Goal: Navigation & Orientation: Find specific page/section

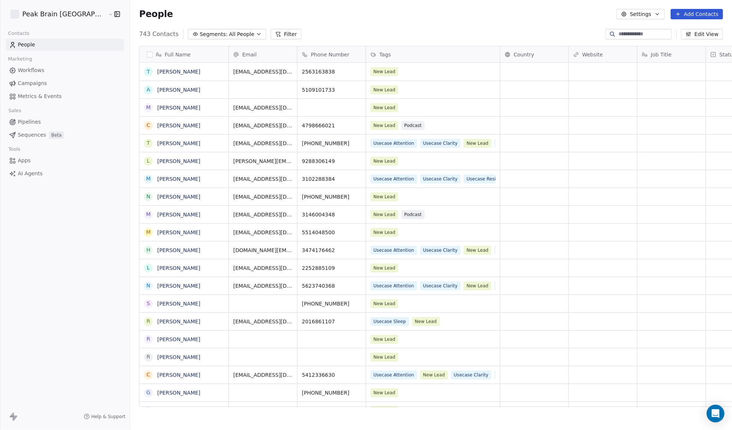
scroll to position [370, 625]
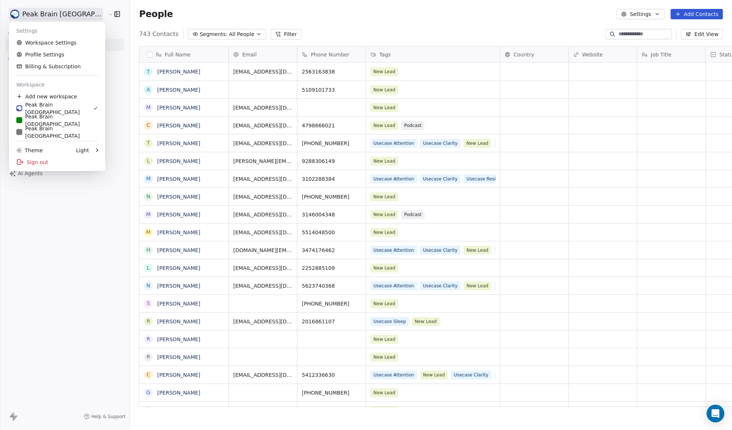
click at [67, 13] on html "Peak Brain [GEOGRAPHIC_DATA] Contacts People Marketing Workflows Campaigns Metr…" at bounding box center [366, 215] width 732 height 430
click at [44, 122] on div "Peak Brain [GEOGRAPHIC_DATA]" at bounding box center [57, 120] width 82 height 15
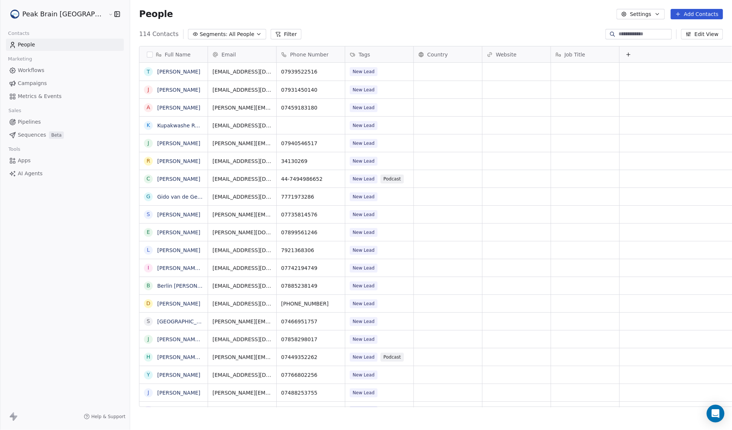
scroll to position [370, 625]
click at [49, 124] on link "Pipelines" at bounding box center [65, 122] width 118 height 12
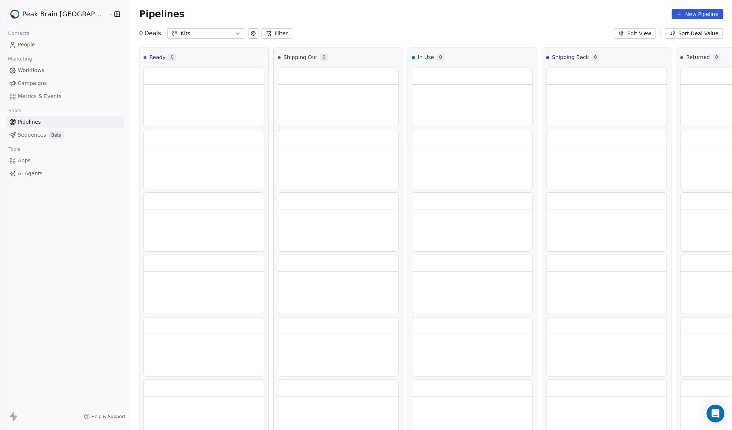
click at [181, 33] on div "Kits" at bounding box center [206, 34] width 51 height 8
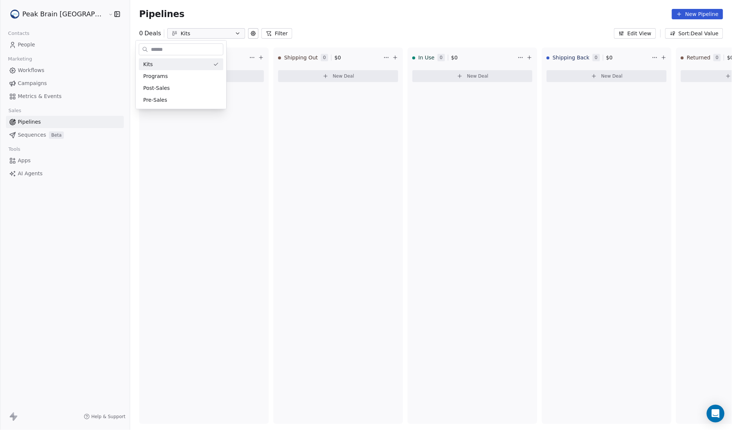
click at [160, 22] on html "Peak Brain UK Contacts People Marketing Workflows Campaigns Metrics & Events Sa…" at bounding box center [366, 215] width 732 height 430
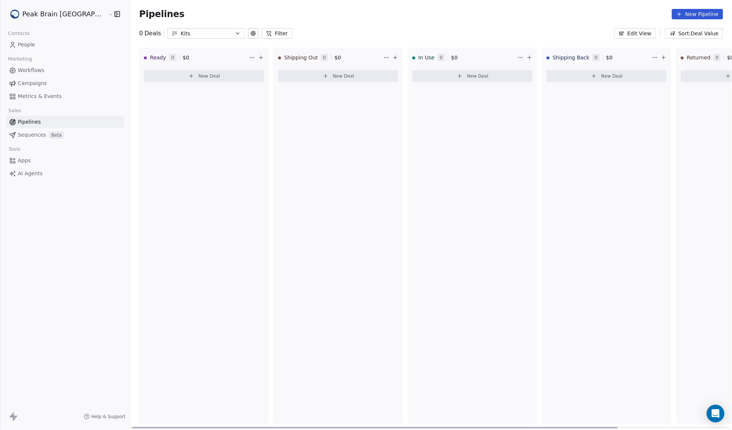
click at [181, 34] on div "Kits" at bounding box center [206, 34] width 51 height 8
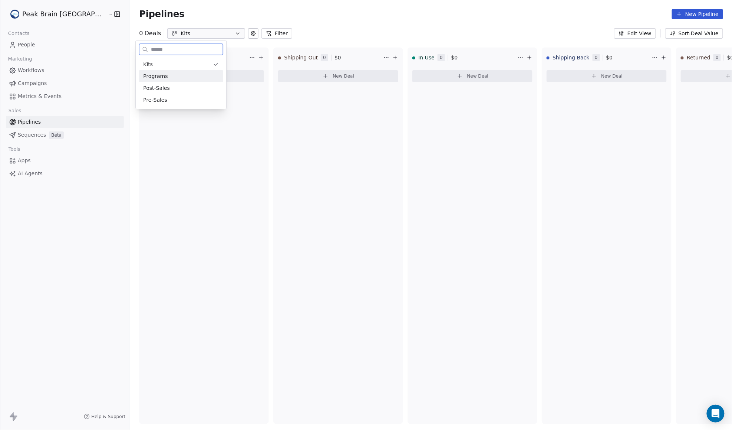
click at [181, 75] on div "Programs" at bounding box center [181, 76] width 76 height 8
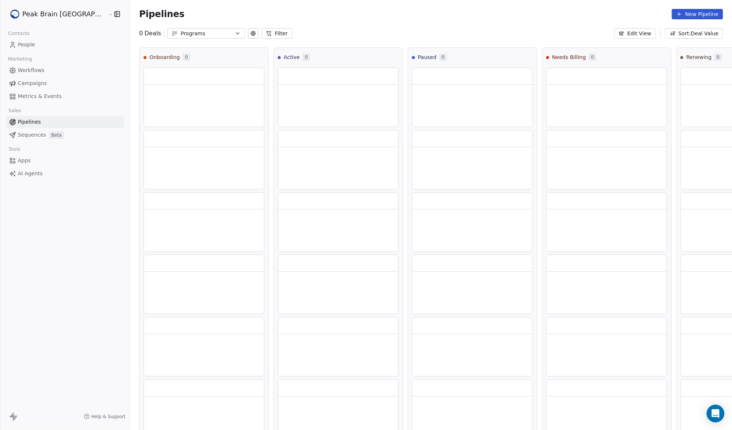
click at [181, 36] on div "Programs" at bounding box center [206, 34] width 51 height 8
